Goal: Task Accomplishment & Management: Manage account settings

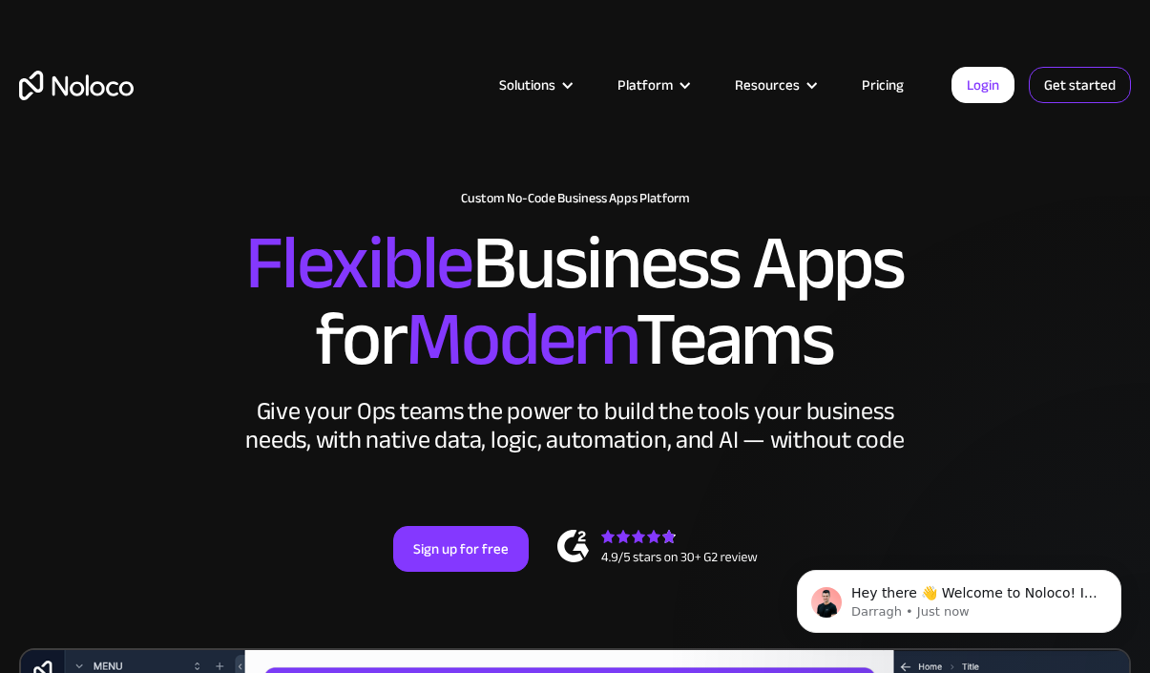
click at [1064, 79] on link "Get started" at bounding box center [1080, 85] width 102 height 36
click at [899, 89] on link "Pricing" at bounding box center [883, 85] width 90 height 25
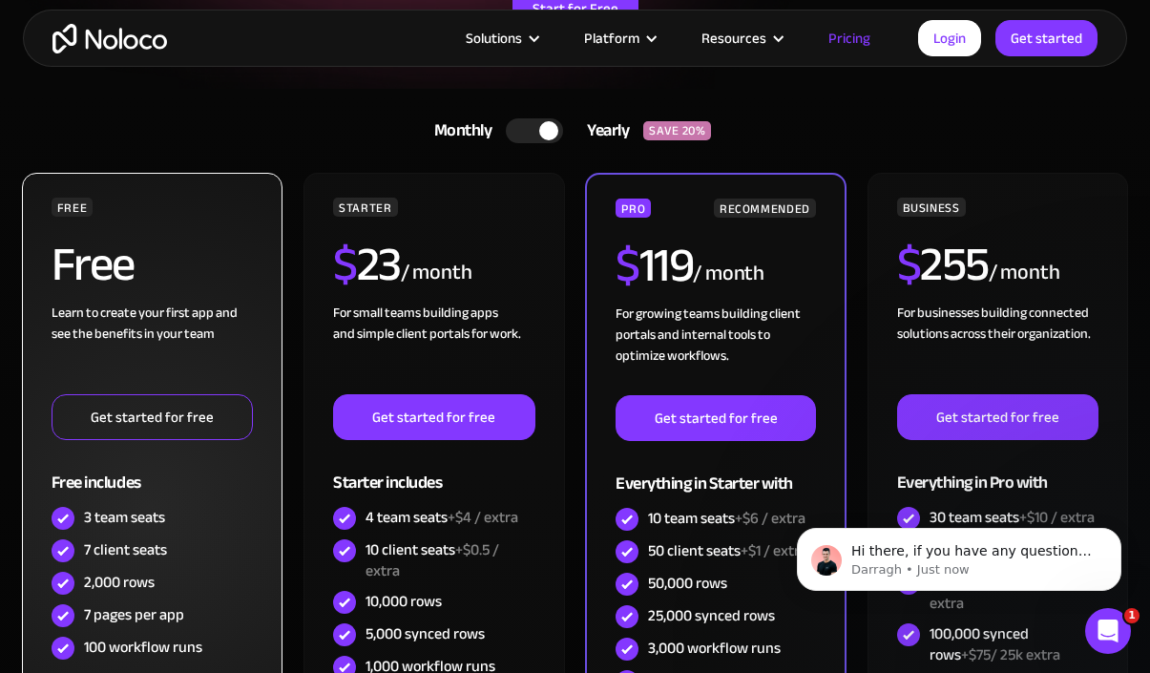
click at [187, 429] on link "Get started for free" at bounding box center [153, 417] width 202 height 46
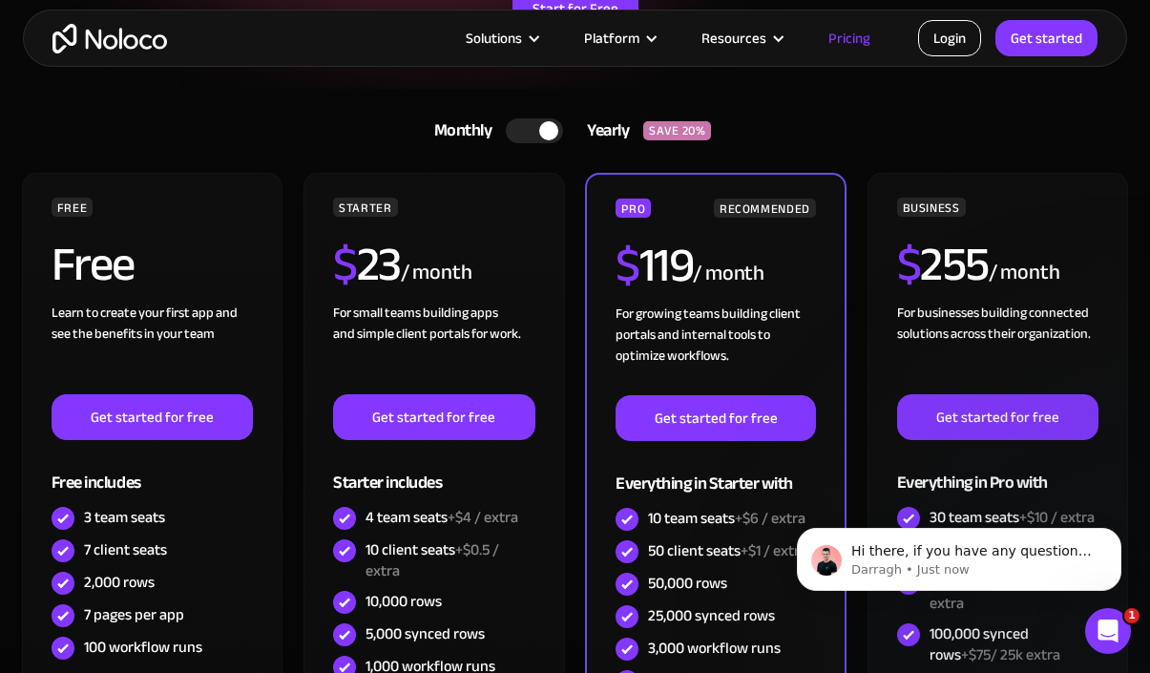
click at [967, 47] on link "Login" at bounding box center [949, 38] width 63 height 36
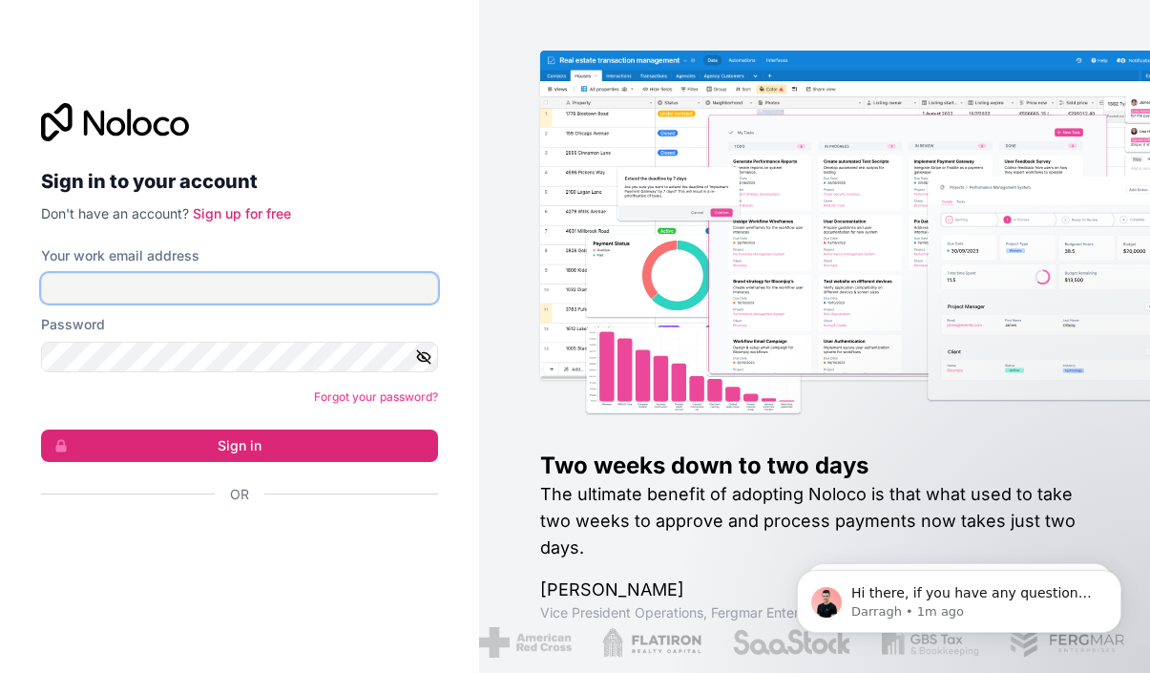
click at [273, 291] on input "Your work email address" at bounding box center [239, 288] width 397 height 31
type input "[PERSON_NAME][EMAIL_ADDRESS][DOMAIN_NAME]"
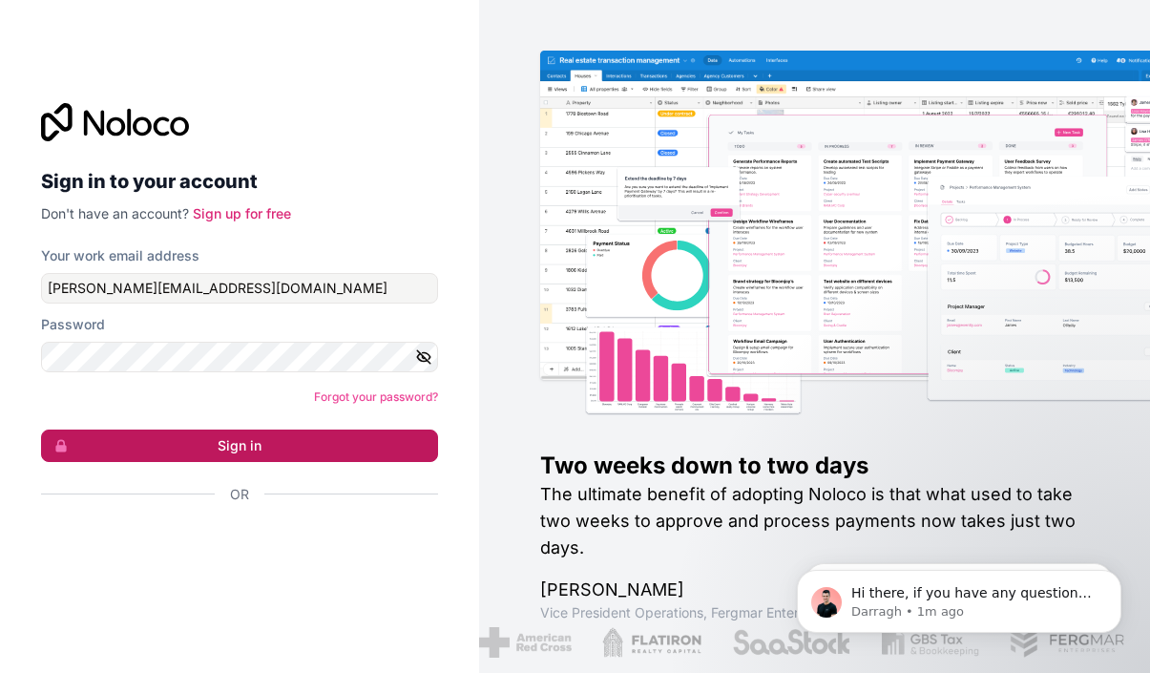
click at [157, 445] on button "Sign in" at bounding box center [239, 446] width 397 height 32
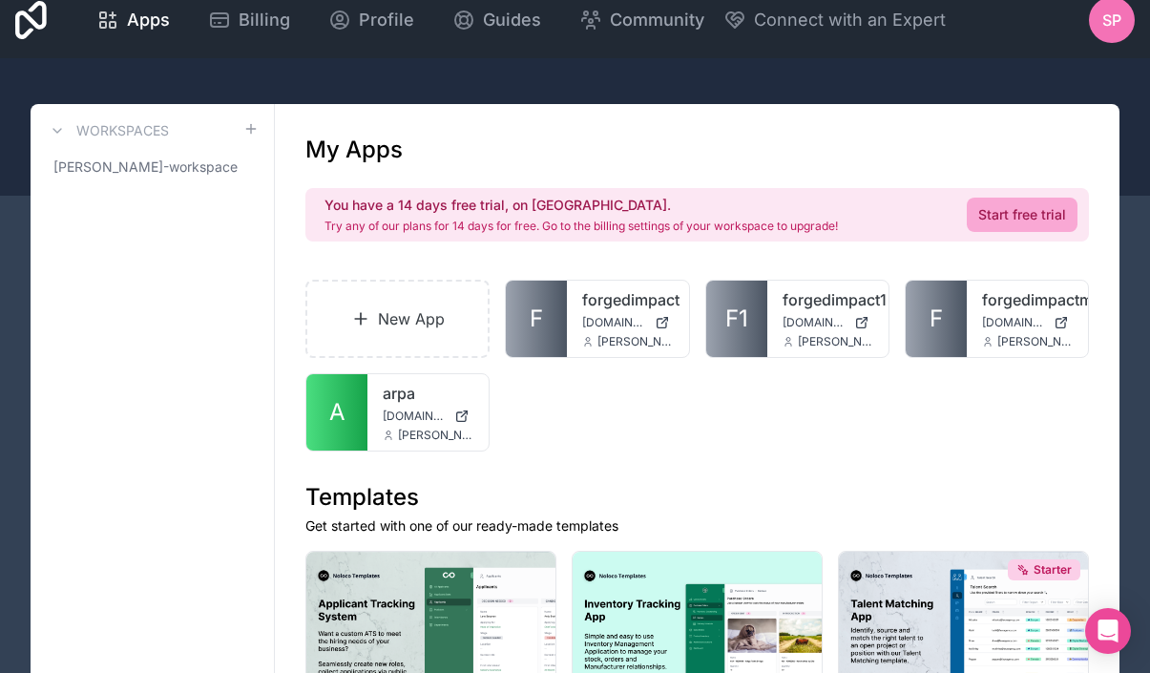
scroll to position [20, 0]
